Goal: Book appointment/travel/reservation

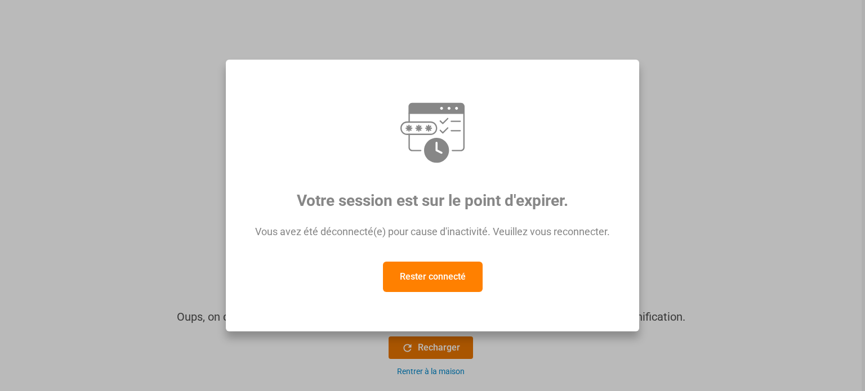
click at [442, 282] on font "Rester connecté" at bounding box center [433, 276] width 66 height 11
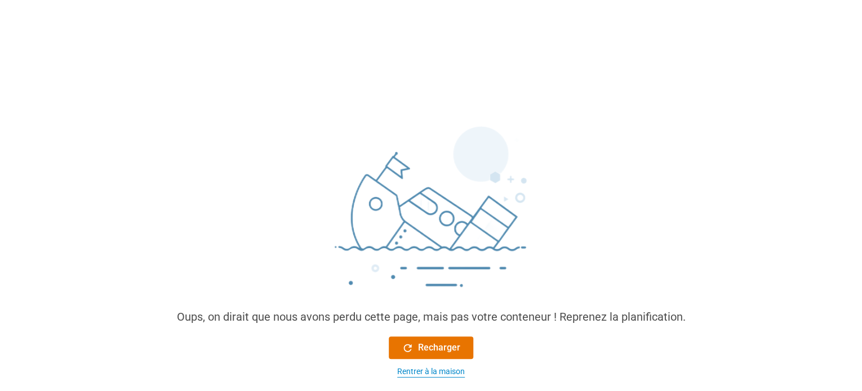
click at [433, 371] on font "Rentrer à la maison" at bounding box center [431, 371] width 68 height 9
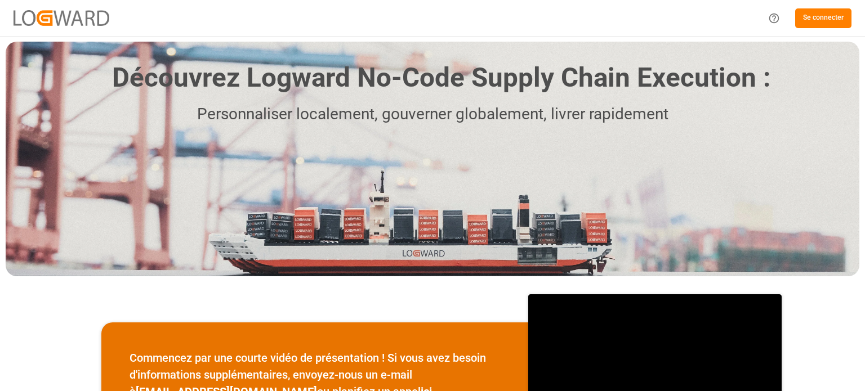
click at [821, 17] on font "Se connecter" at bounding box center [823, 18] width 41 height 8
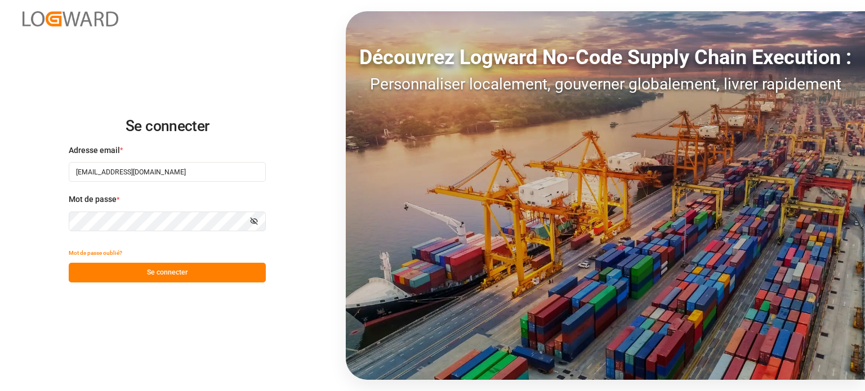
click at [158, 273] on font "Se connecter" at bounding box center [167, 273] width 41 height 8
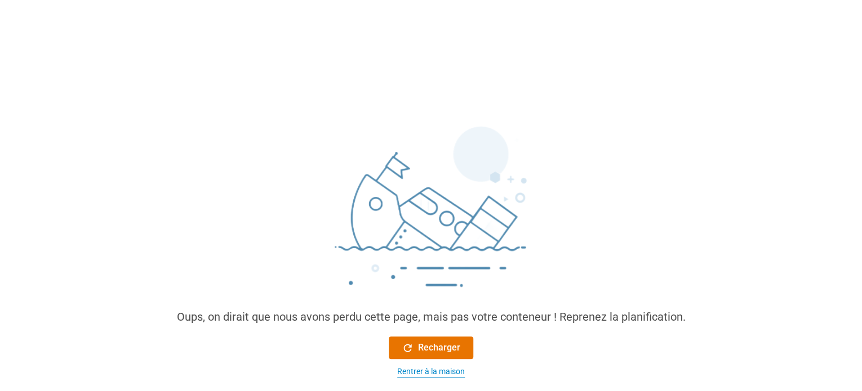
click at [401, 367] on font "Rentrer à la maison" at bounding box center [431, 371] width 68 height 9
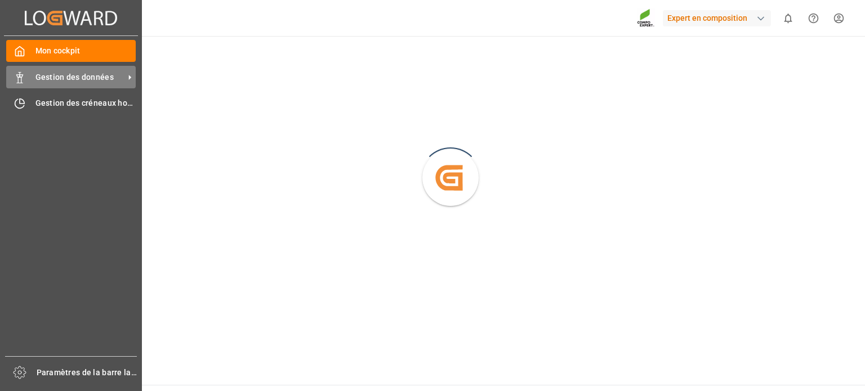
click at [13, 81] on div at bounding box center [15, 78] width 19 height 12
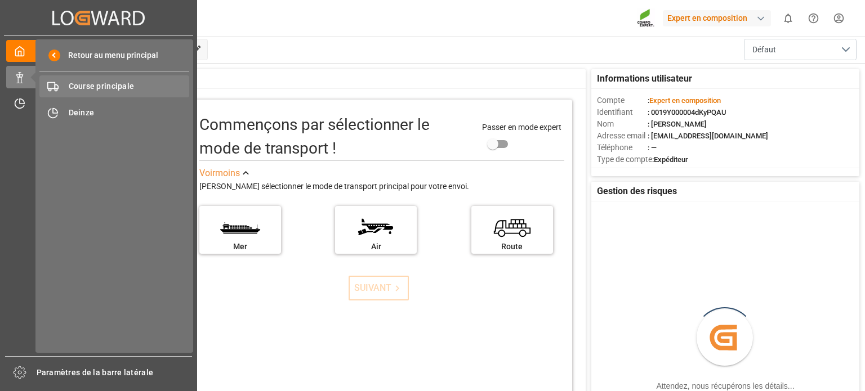
click at [106, 84] on font "Course principale" at bounding box center [102, 86] width 66 height 9
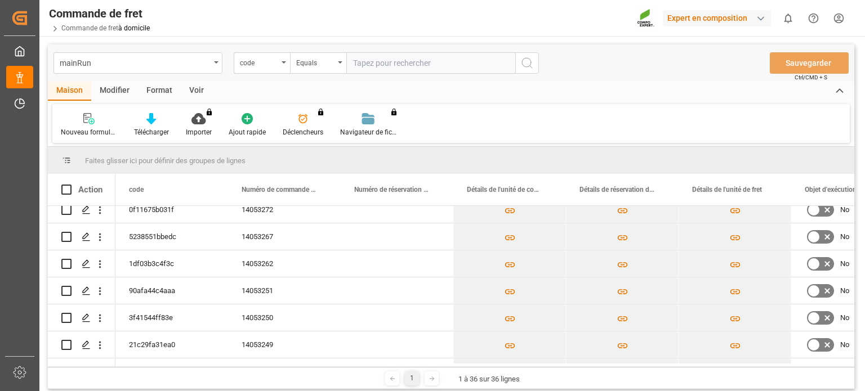
scroll to position [77, 0]
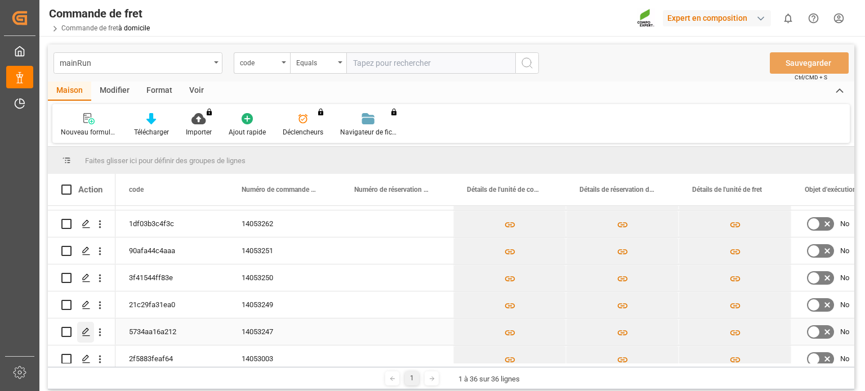
click at [90, 331] on div "Appuyez sur ESPACE pour sélectionner cette ligne." at bounding box center [85, 332] width 17 height 21
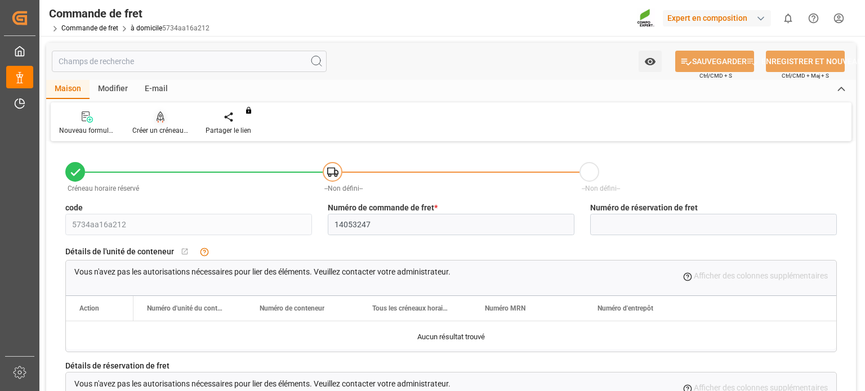
click at [163, 130] on font "Créer un créneau horaire" at bounding box center [169, 131] width 74 height 8
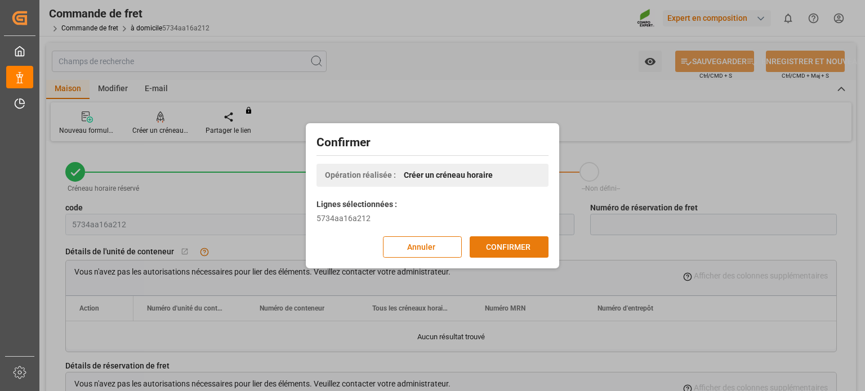
click at [514, 242] on font "CONFIRMER" at bounding box center [508, 246] width 44 height 9
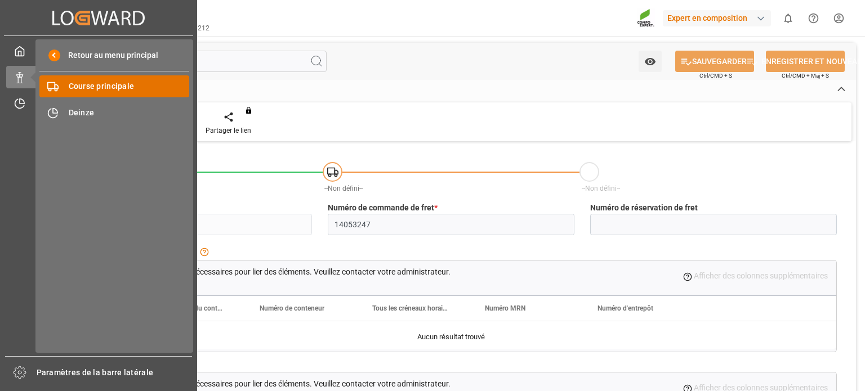
click at [101, 89] on font "Course principale" at bounding box center [102, 86] width 66 height 9
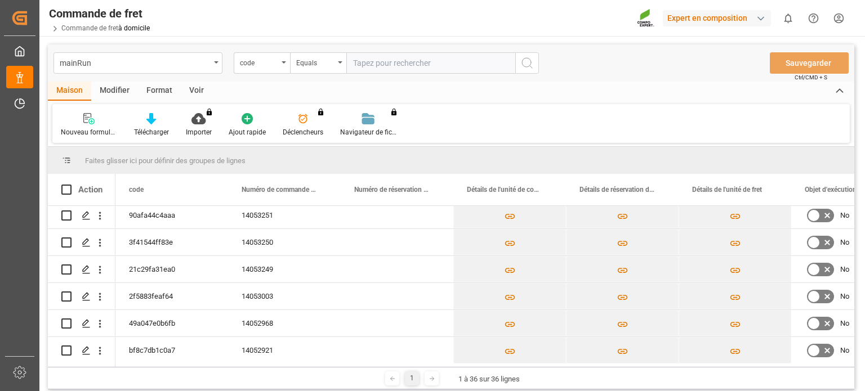
scroll to position [150, 0]
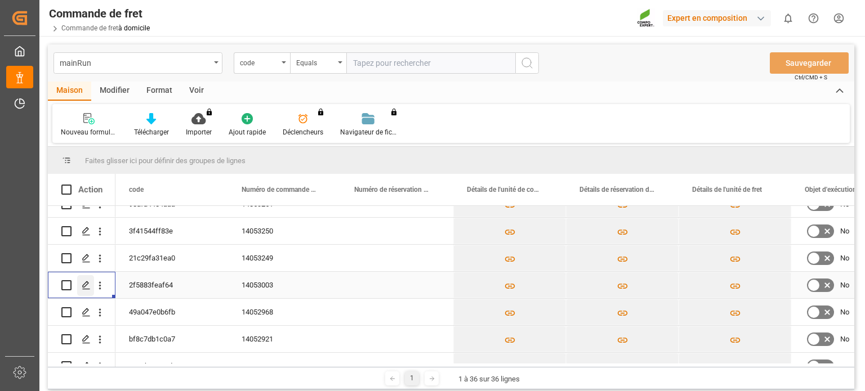
click at [89, 282] on icon "Appuyez sur ESPACE pour sélectionner cette ligne." at bounding box center [86, 285] width 9 height 9
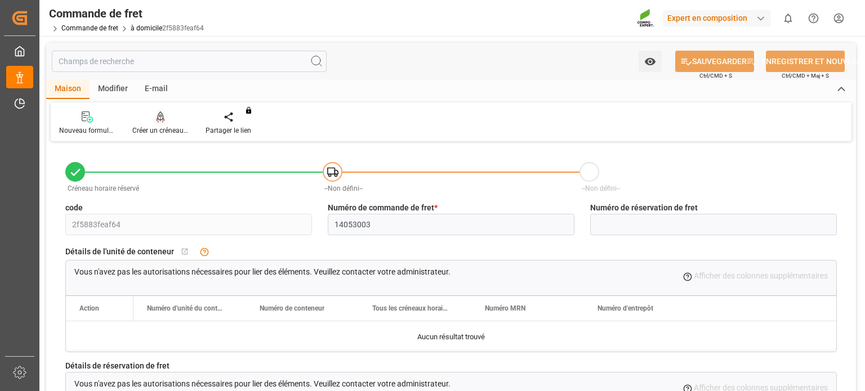
click at [164, 130] on font "Créer un créneau horaire" at bounding box center [169, 131] width 74 height 8
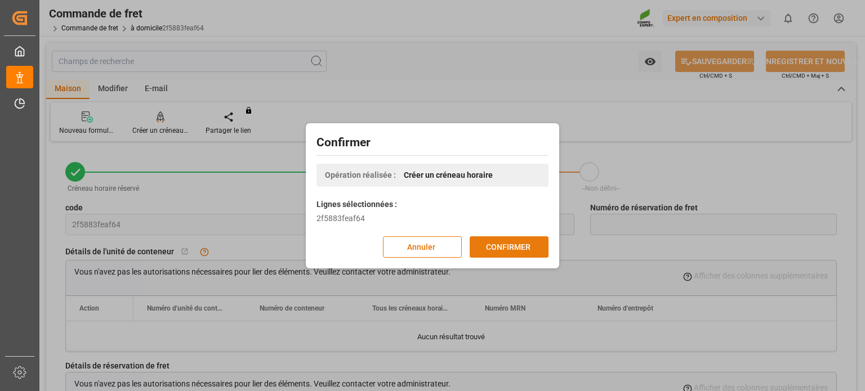
click at [512, 247] on font "CONFIRMER" at bounding box center [508, 246] width 44 height 9
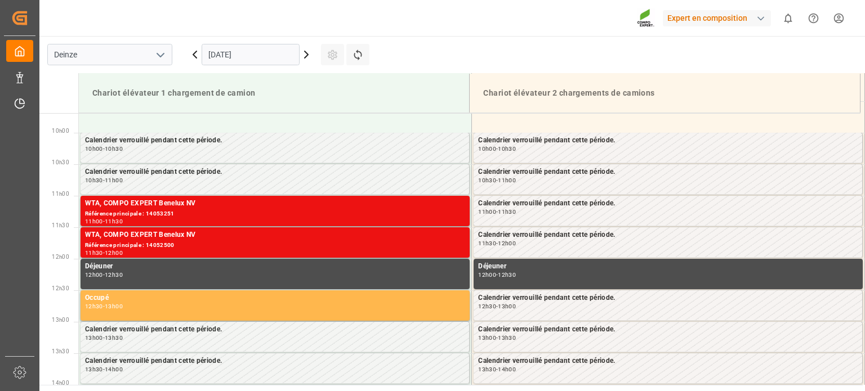
scroll to position [623, 0]
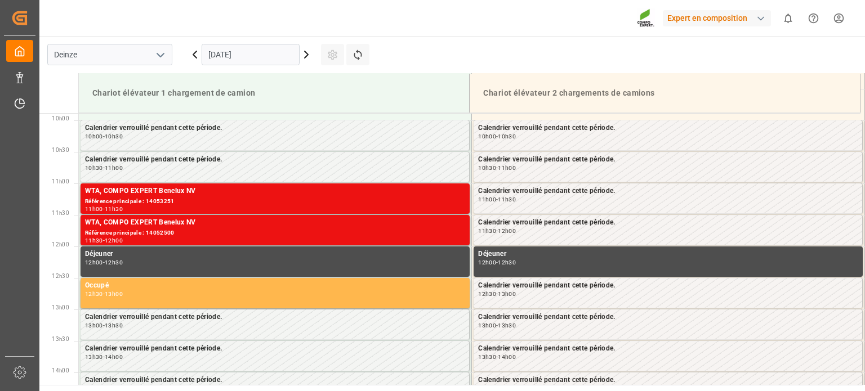
click at [279, 54] on input "[DATE]" at bounding box center [251, 54] width 98 height 21
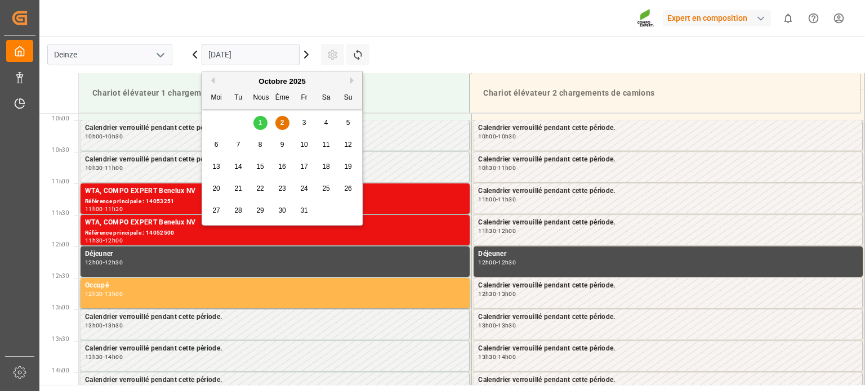
click at [241, 146] on div "7" at bounding box center [238, 146] width 14 height 14
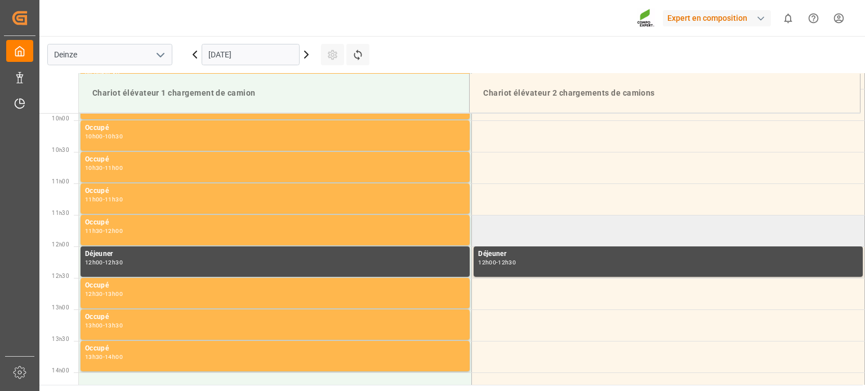
click at [500, 236] on td at bounding box center [668, 231] width 393 height 32
click at [546, 229] on td at bounding box center [668, 231] width 393 height 32
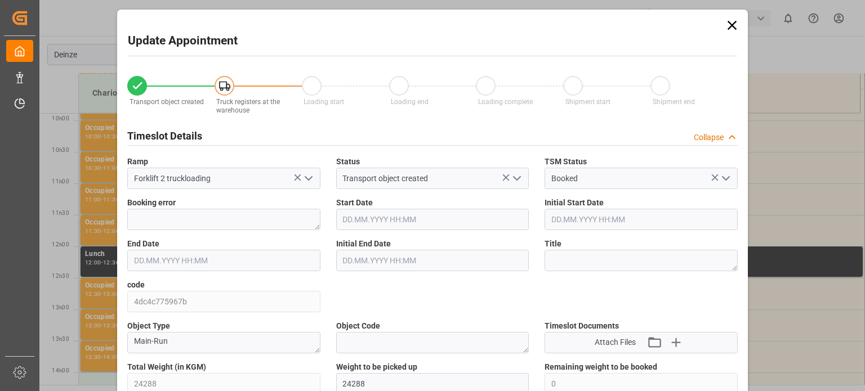
type input "07.10.2025 11:30"
type input "07.10.2025 12:00"
type input "01.10.2025 10:43"
type input "02.10.2025 08:36"
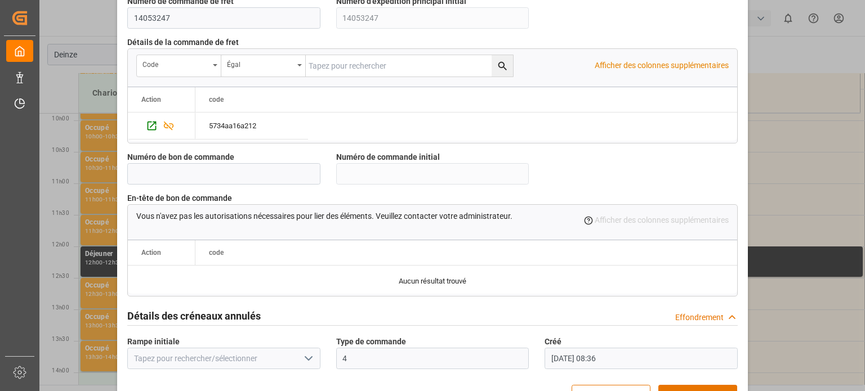
scroll to position [1090, 0]
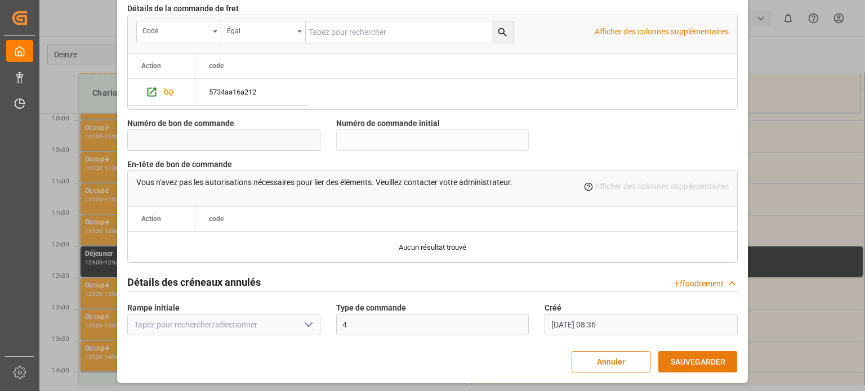
click at [676, 358] on font "SAUVEGARDER" at bounding box center [698, 362] width 55 height 9
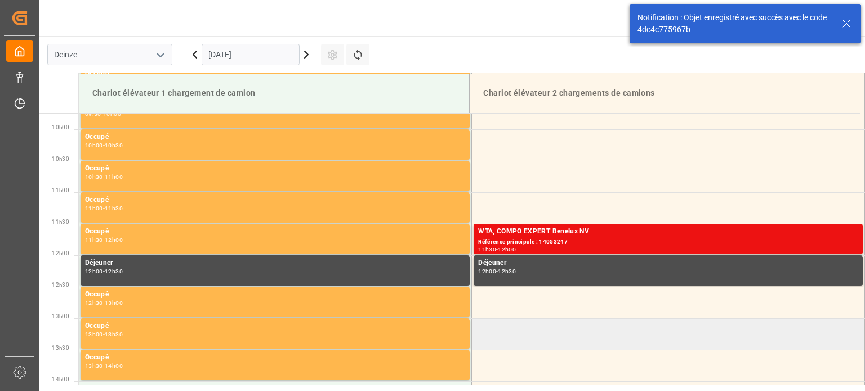
scroll to position [623, 0]
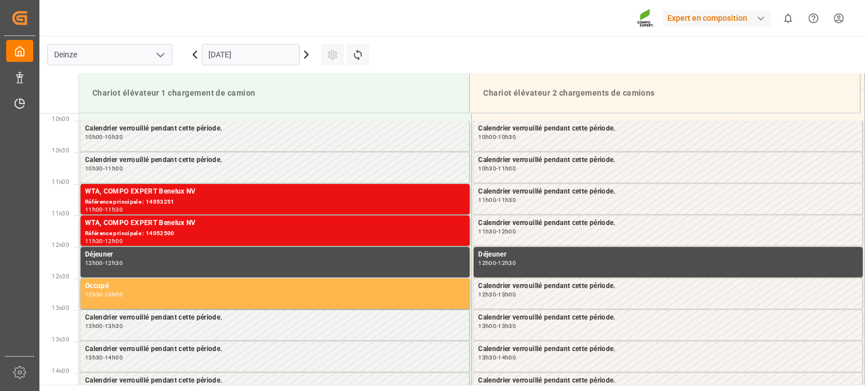
scroll to position [623, 0]
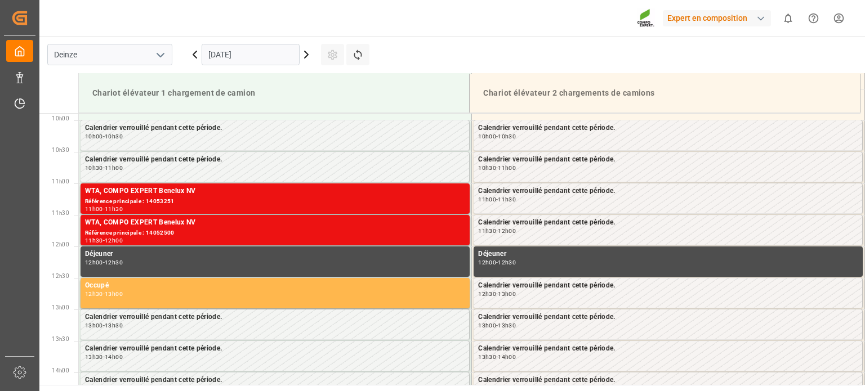
click at [308, 56] on icon at bounding box center [307, 55] width 14 height 14
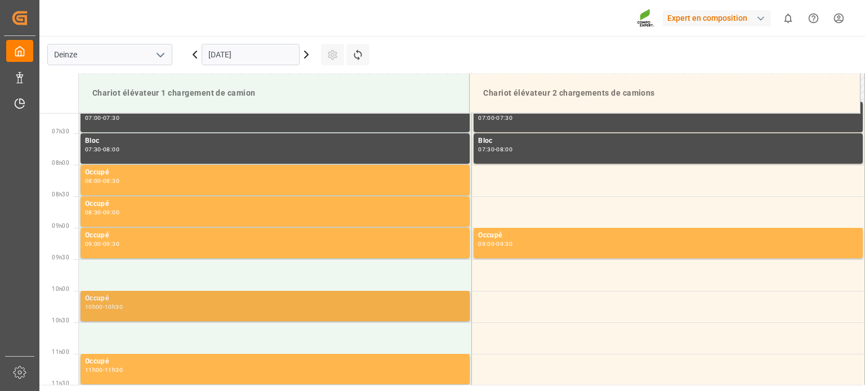
scroll to position [509, 0]
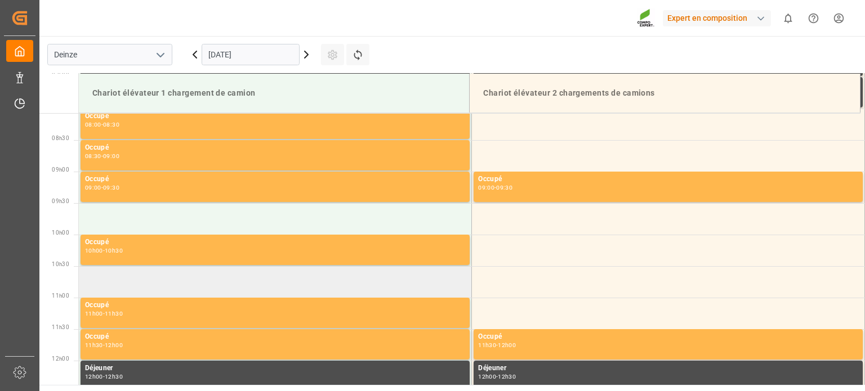
click at [239, 283] on td at bounding box center [275, 282] width 393 height 32
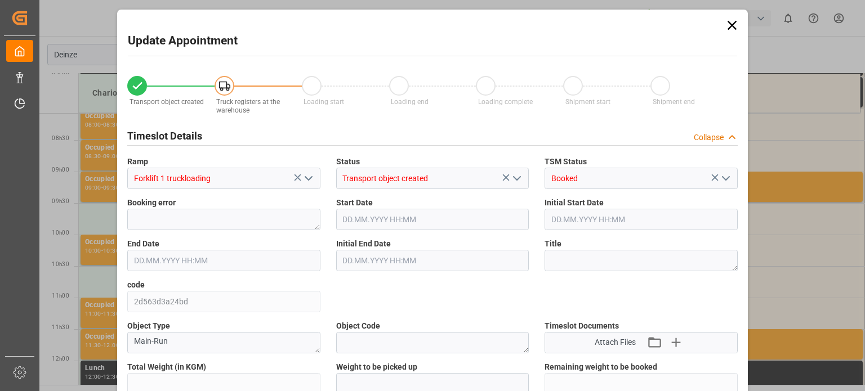
type input "23671.2"
type input "0"
type input "24"
type input "03.10.2025 10:30"
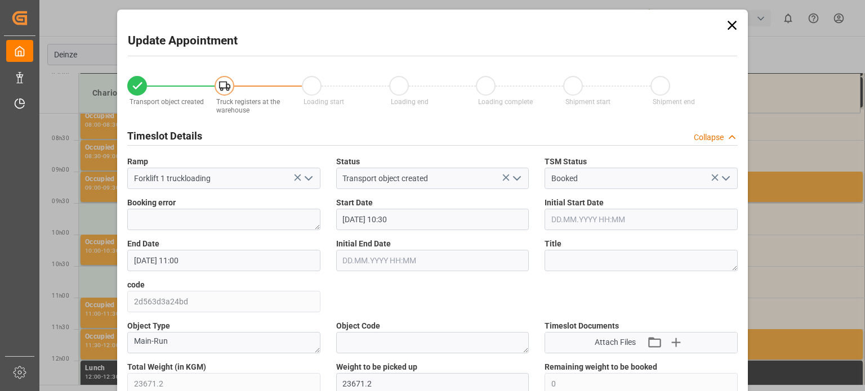
type input "03.10.2025 11:00"
type input "26.09.2025 13:24"
type input "02.10.2025 08:41"
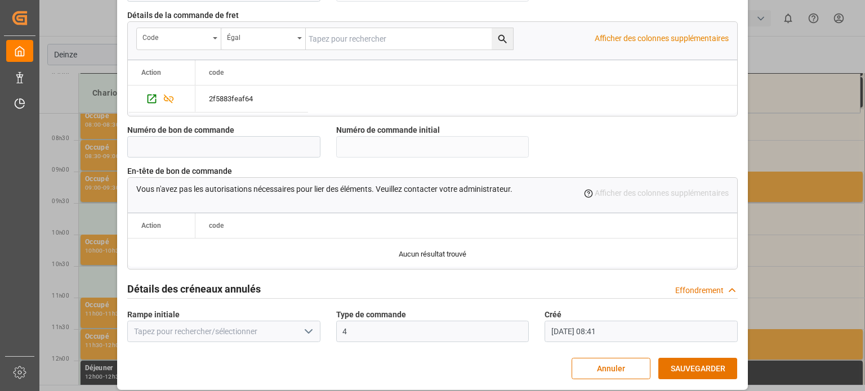
scroll to position [1090, 0]
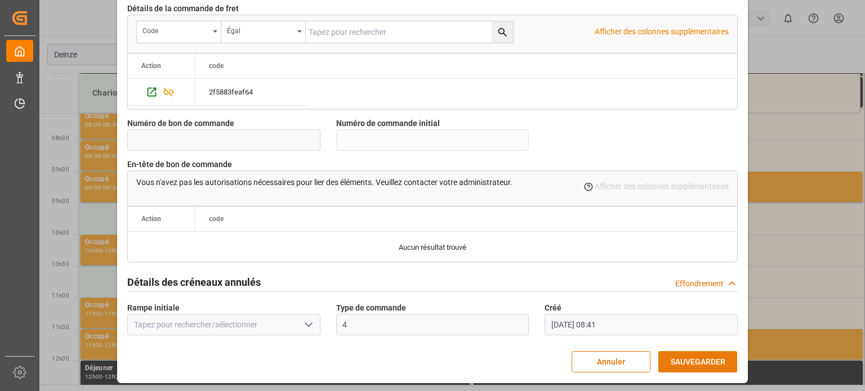
click at [685, 360] on font "SAUVEGARDER" at bounding box center [698, 362] width 55 height 9
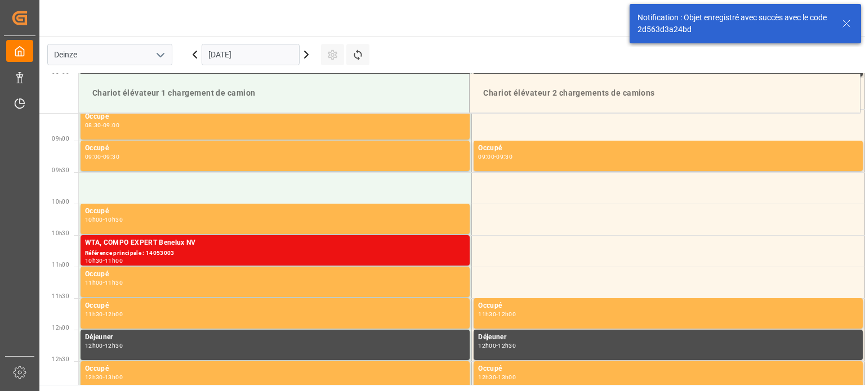
scroll to position [560, 0]
